Goal: Information Seeking & Learning: Learn about a topic

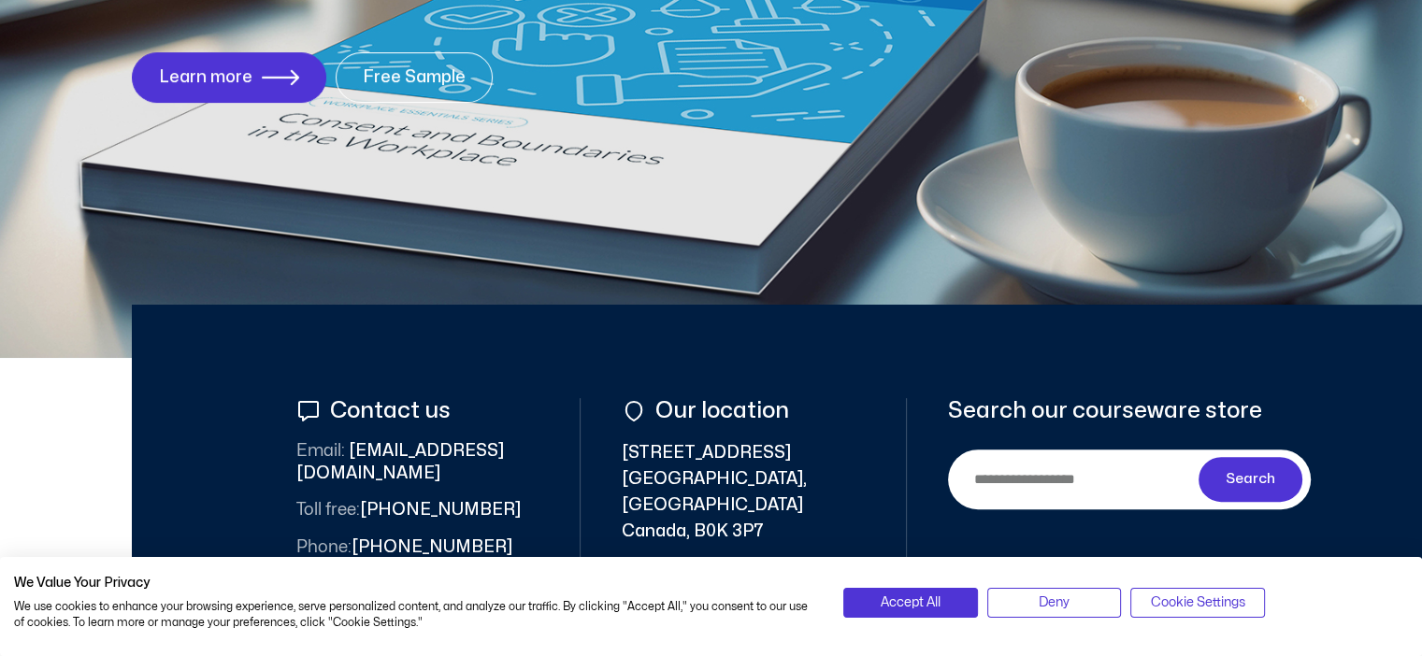
scroll to position [561, 0]
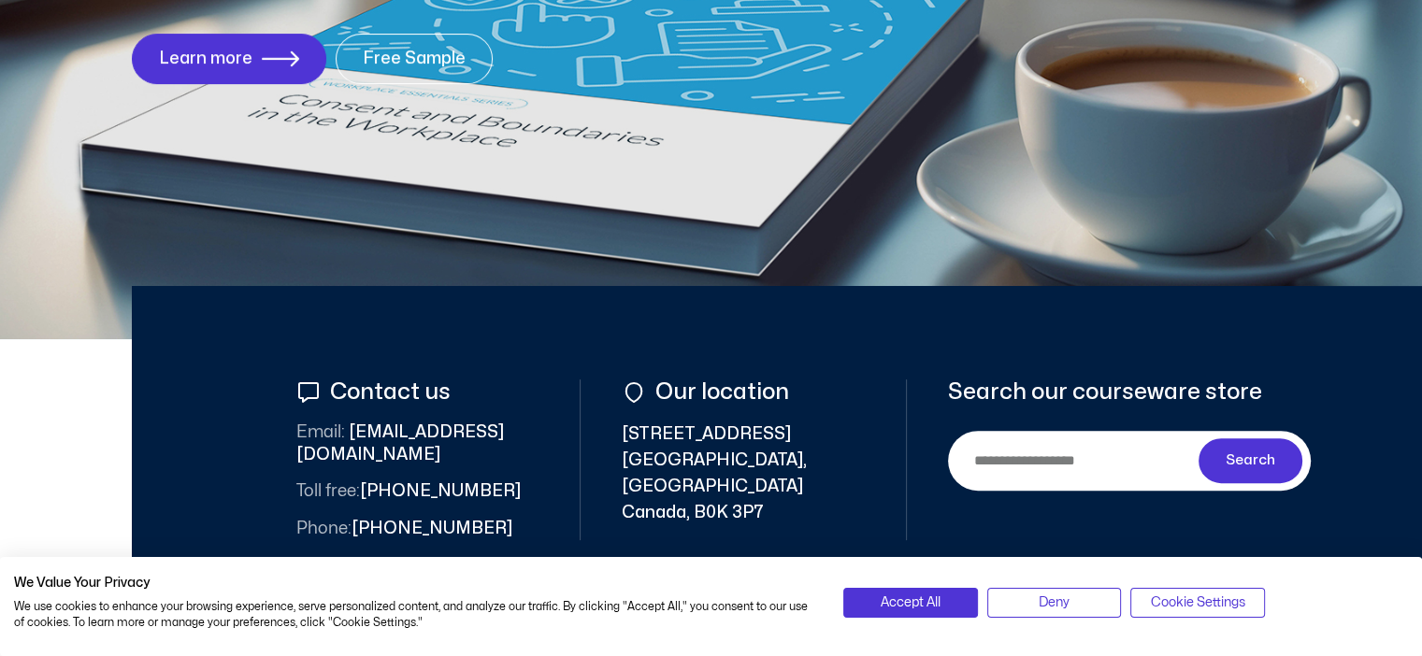
click at [1114, 433] on div "Search Search" at bounding box center [1129, 461] width 363 height 60
click at [1081, 464] on input "Search" at bounding box center [1076, 460] width 243 height 42
type input "********"
click at [1199, 438] on button "Search" at bounding box center [1251, 460] width 105 height 45
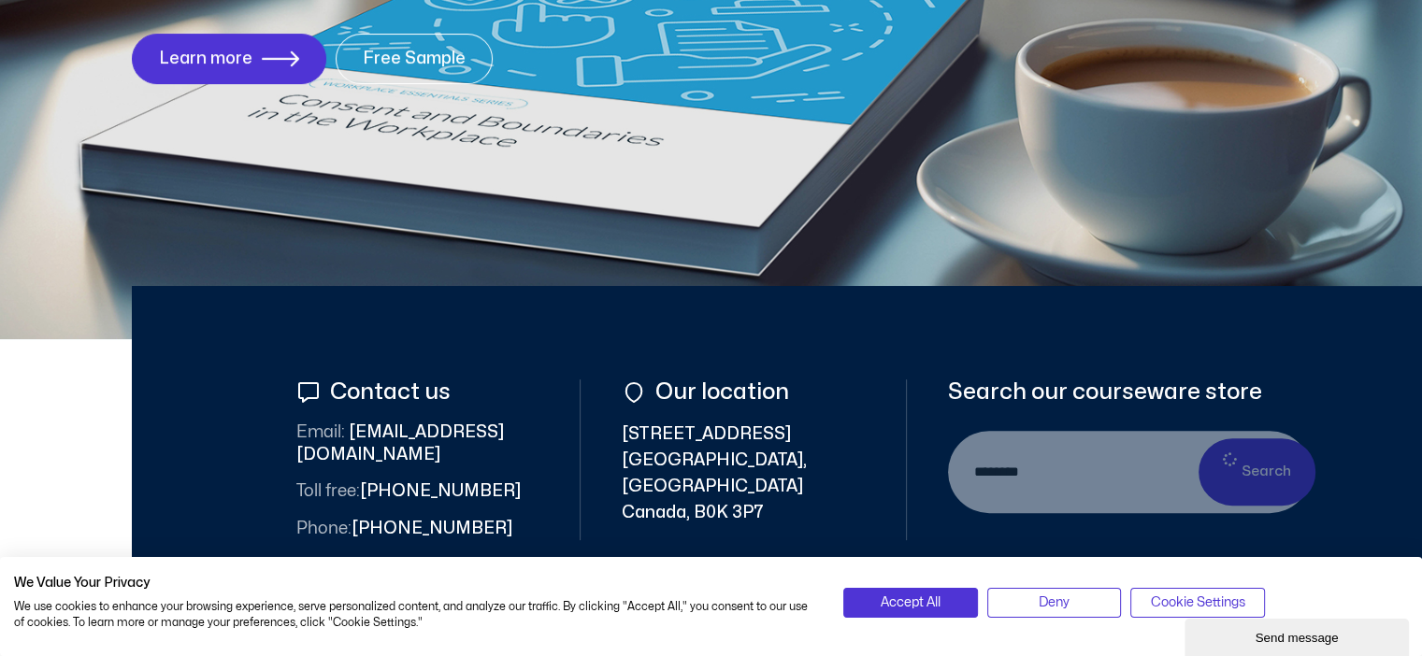
scroll to position [0, 0]
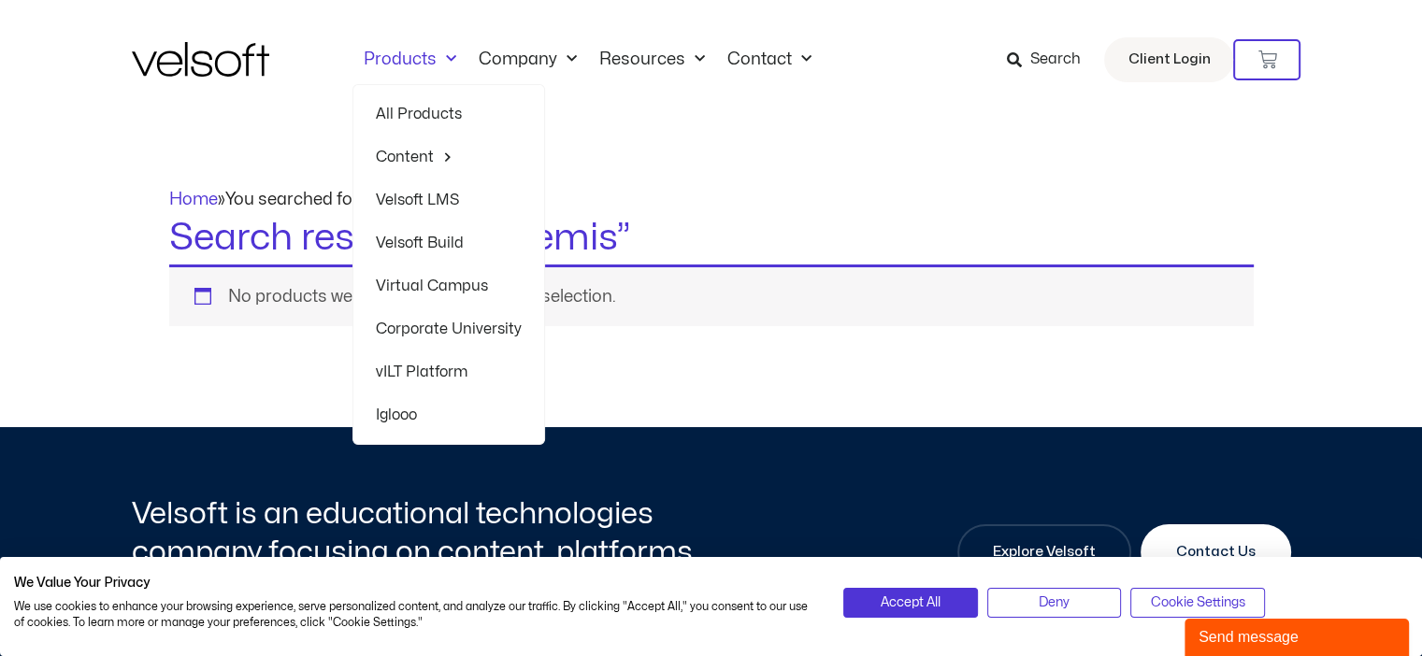
click at [408, 61] on link "Products" at bounding box center [409, 60] width 115 height 21
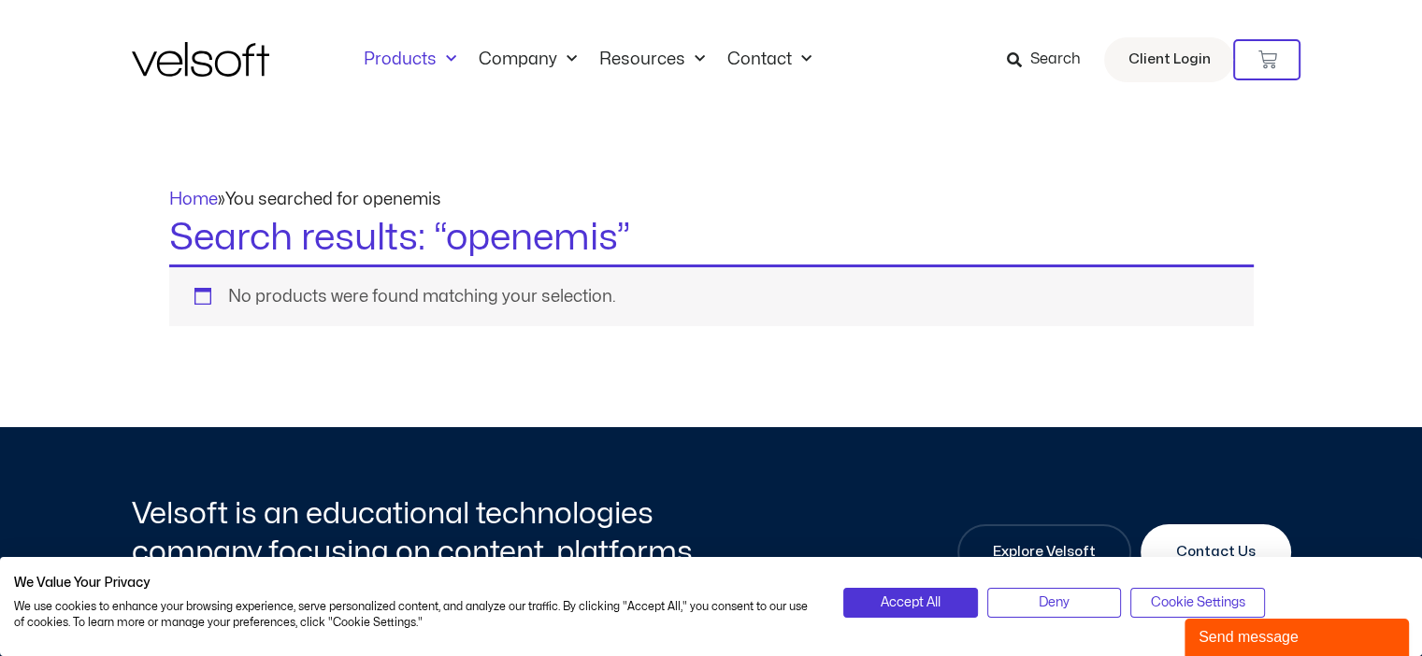
click at [409, 60] on link "Products" at bounding box center [409, 60] width 115 height 21
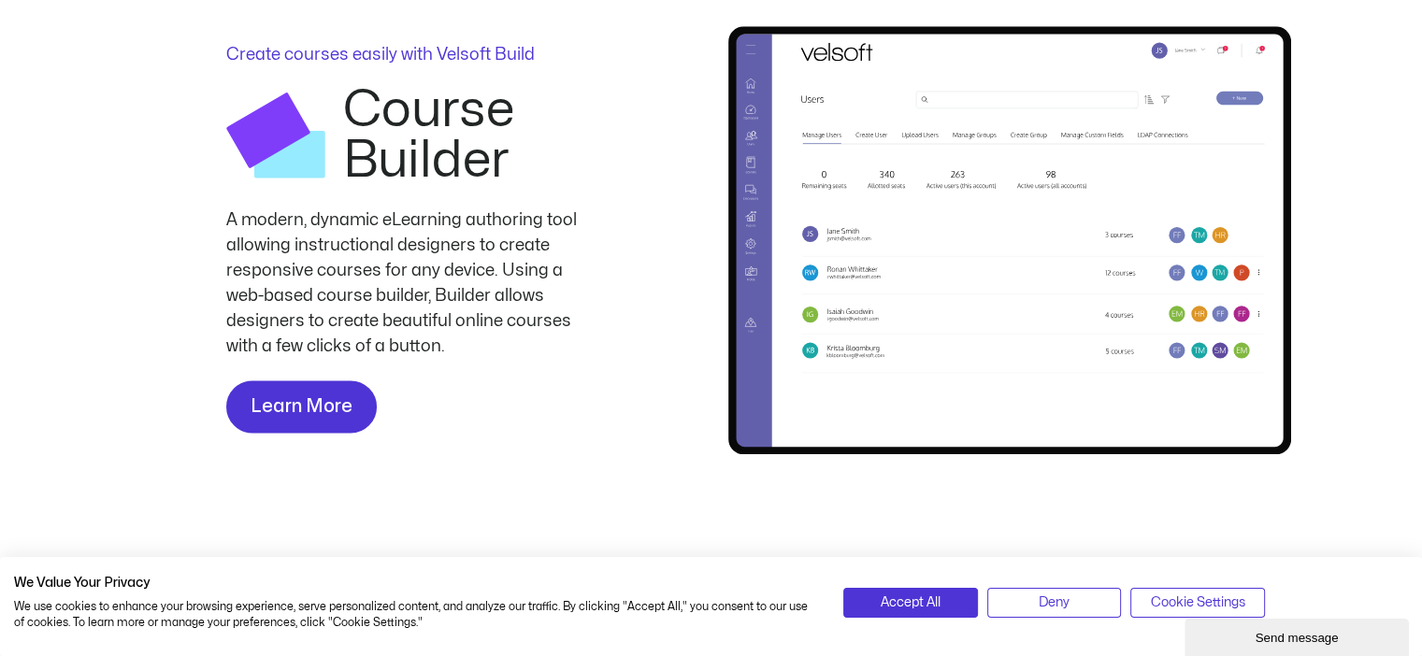
scroll to position [2393, 0]
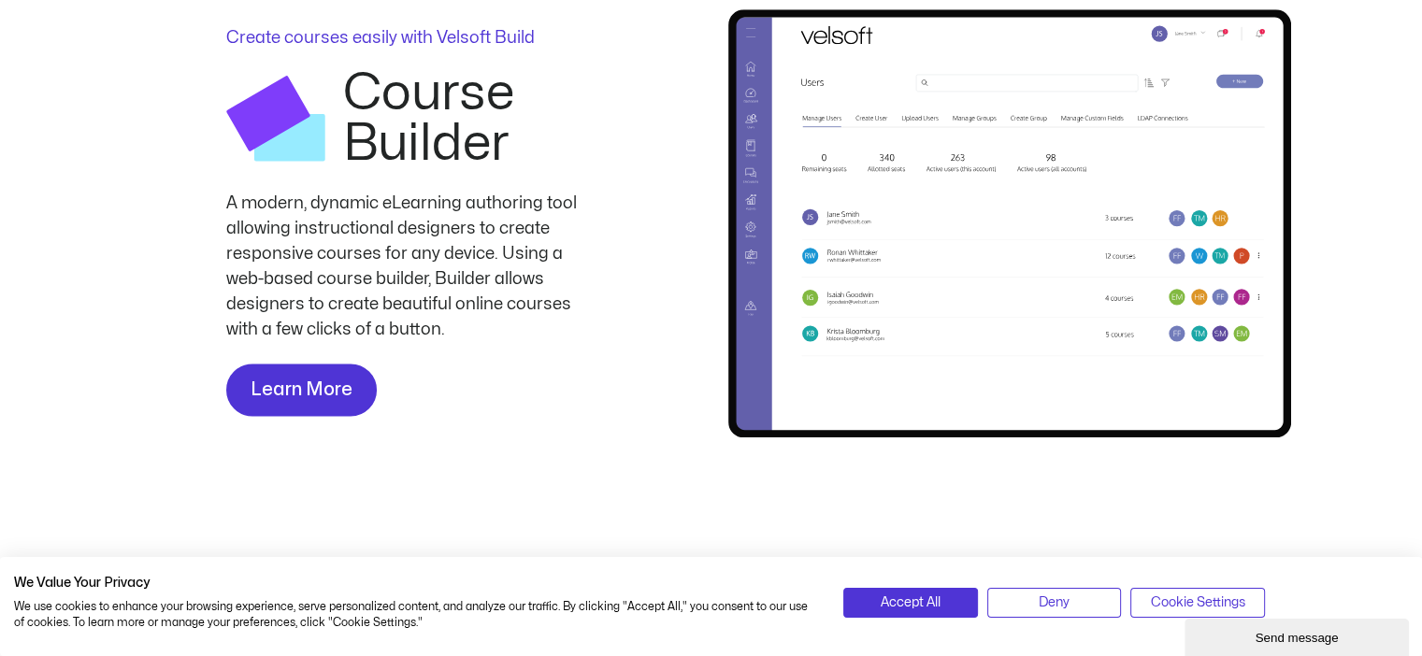
click at [1039, 322] on img at bounding box center [1009, 222] width 563 height 427
